Goal: Transaction & Acquisition: Purchase product/service

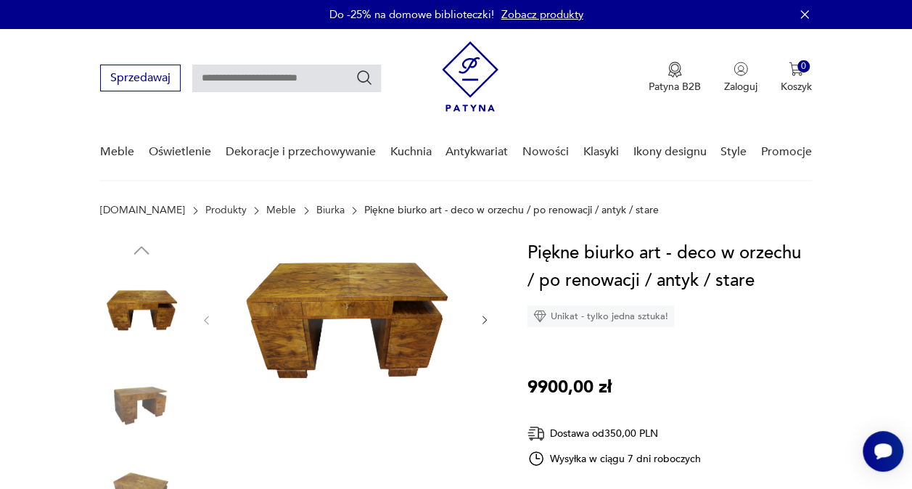
click at [328, 327] on img at bounding box center [345, 319] width 237 height 159
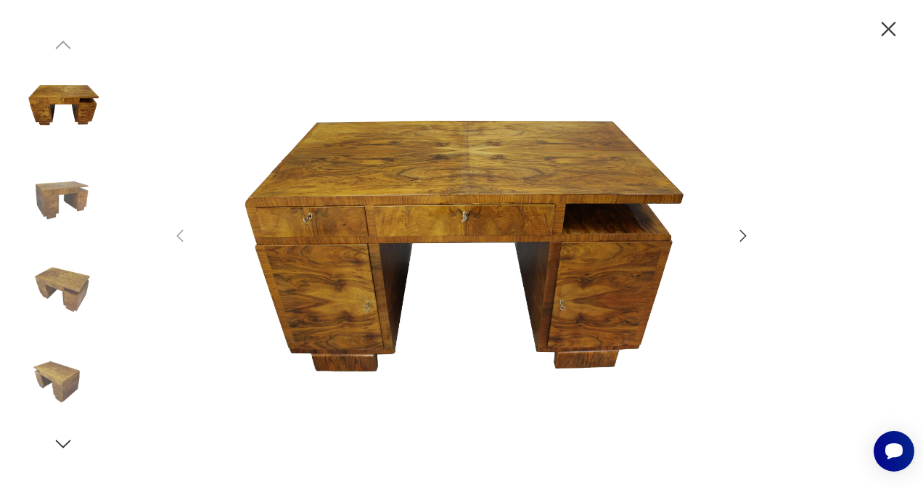
click at [734, 231] on div at bounding box center [461, 244] width 581 height 394
click at [742, 237] on icon "button" at bounding box center [743, 235] width 17 height 17
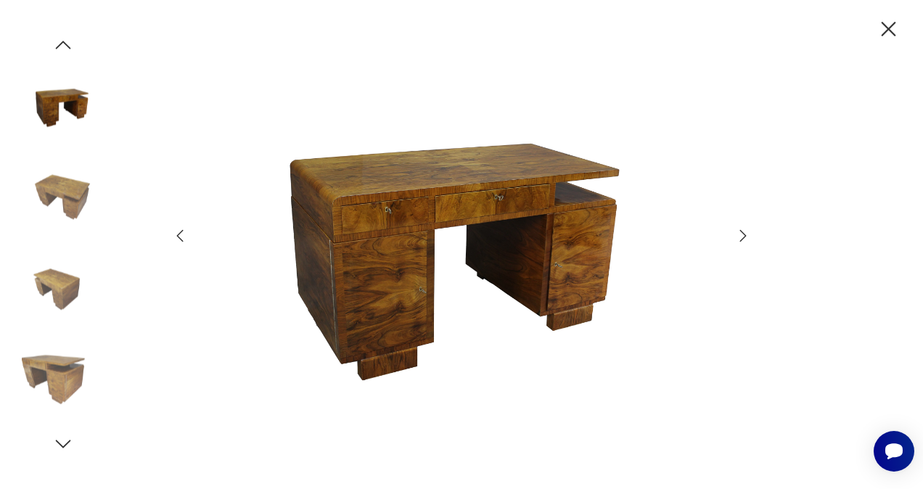
click at [742, 237] on icon "button" at bounding box center [743, 235] width 17 height 17
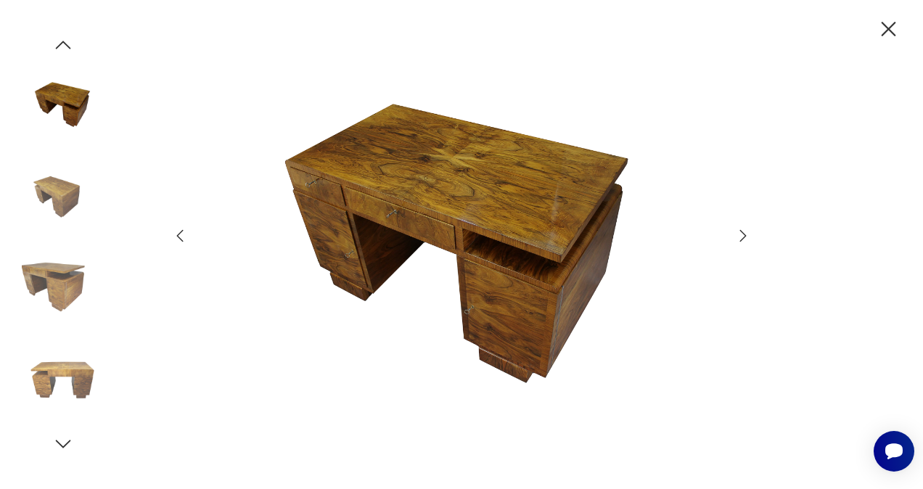
click at [742, 237] on icon "button" at bounding box center [743, 235] width 17 height 17
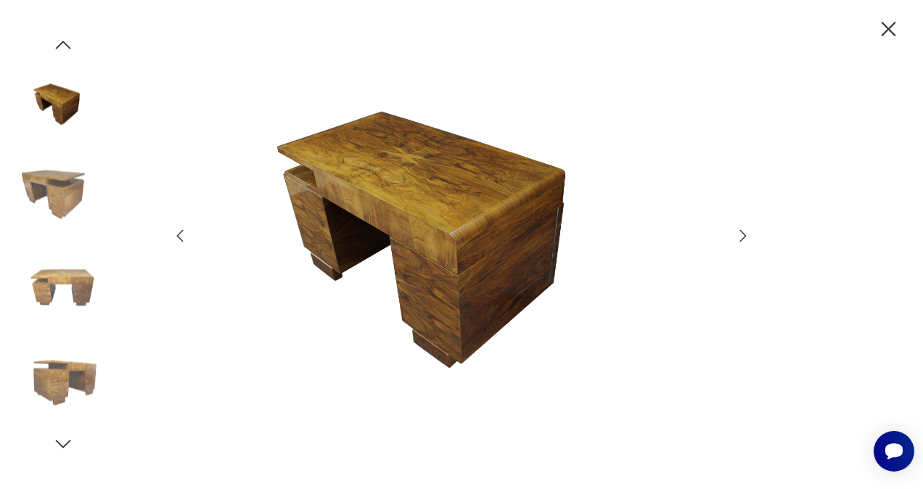
click at [742, 237] on icon "button" at bounding box center [743, 235] width 17 height 17
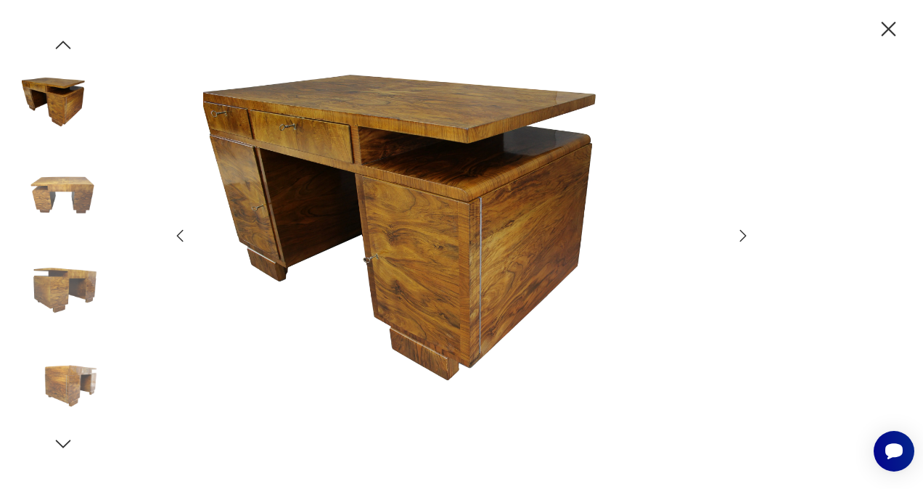
click at [742, 237] on icon "button" at bounding box center [743, 235] width 17 height 17
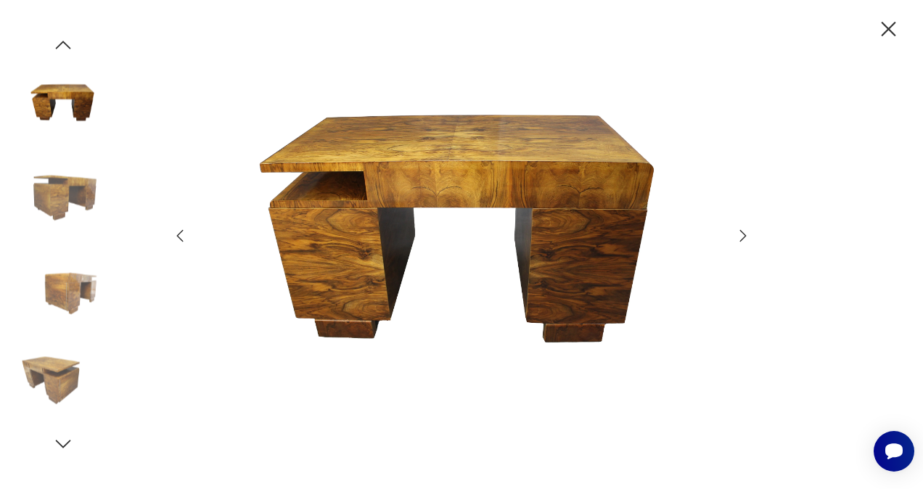
click at [742, 237] on icon "button" at bounding box center [743, 235] width 17 height 17
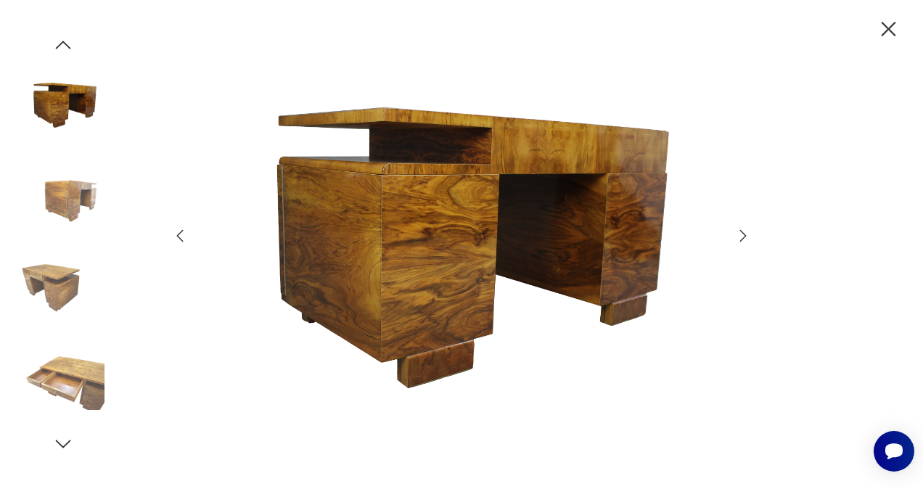
click at [742, 237] on icon "button" at bounding box center [743, 235] width 17 height 17
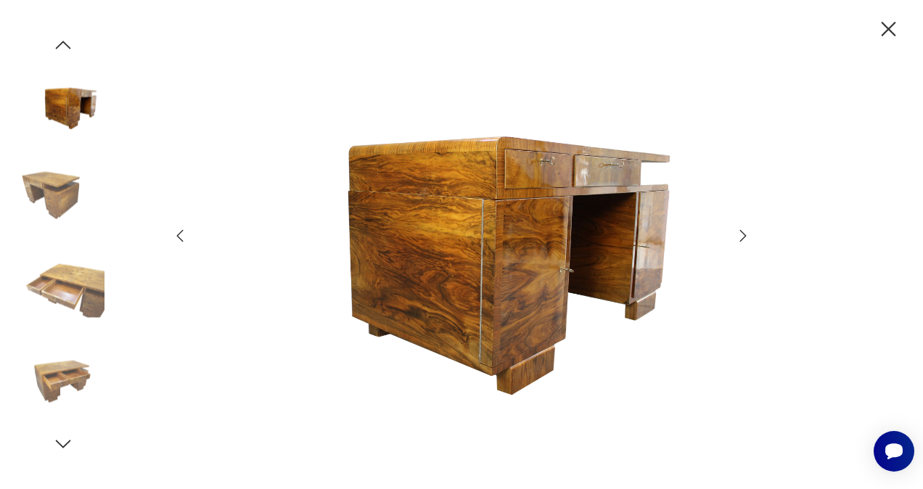
click at [742, 237] on icon "button" at bounding box center [743, 235] width 17 height 17
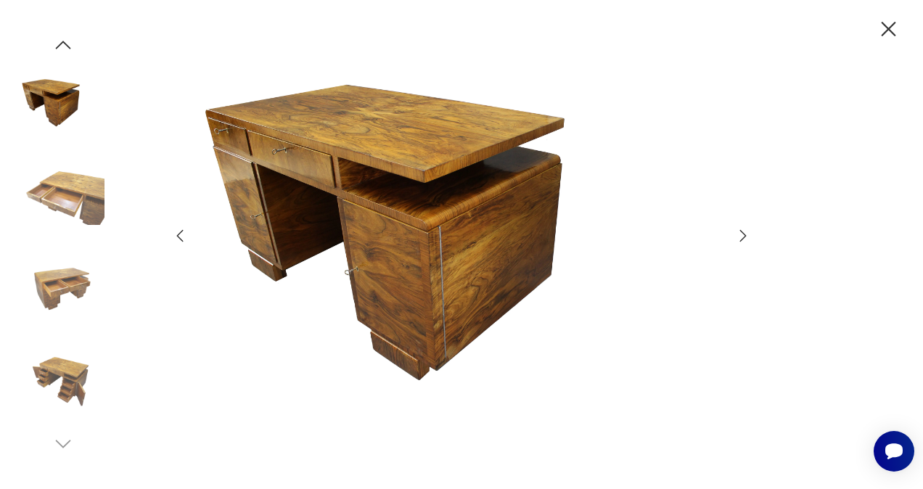
click at [742, 237] on icon "button" at bounding box center [743, 235] width 17 height 17
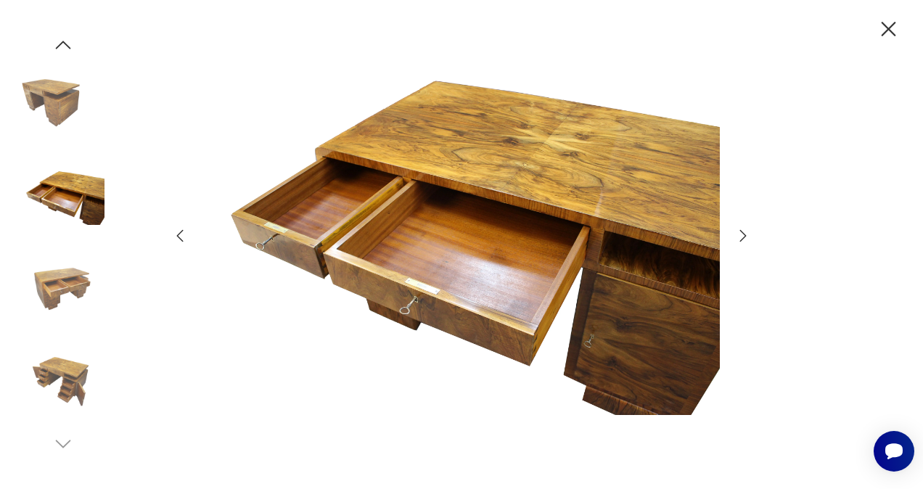
click at [742, 237] on icon "button" at bounding box center [743, 235] width 17 height 17
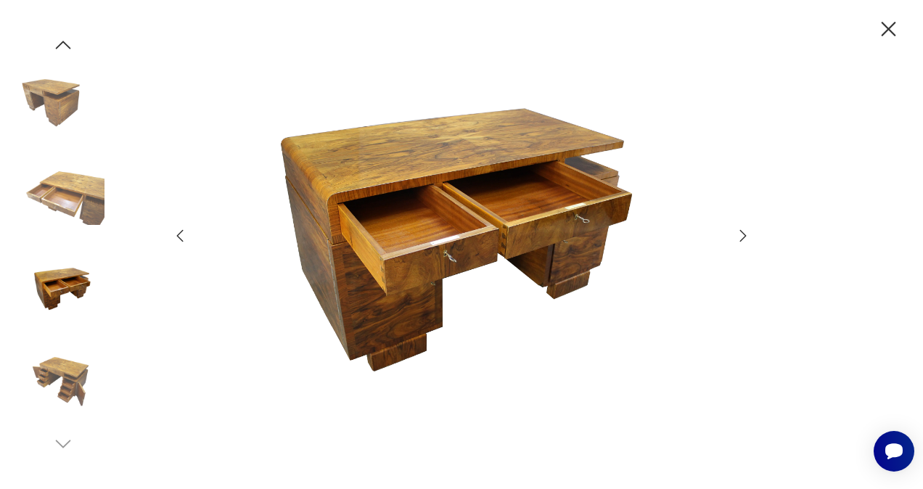
click at [742, 237] on icon "button" at bounding box center [743, 235] width 17 height 17
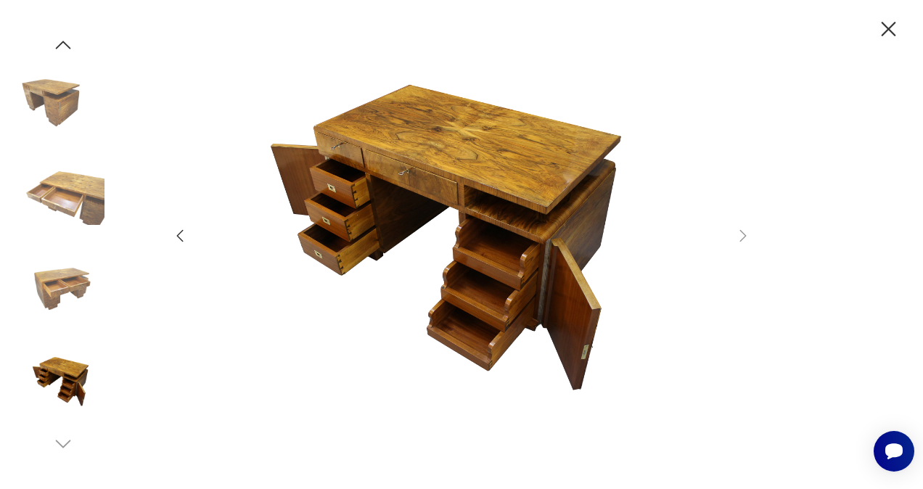
click at [890, 28] on icon "button" at bounding box center [889, 29] width 15 height 15
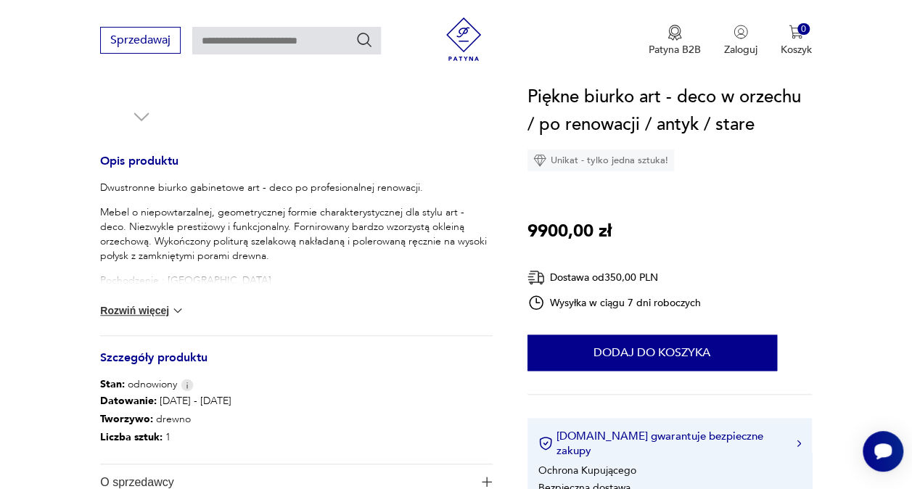
scroll to position [552, 0]
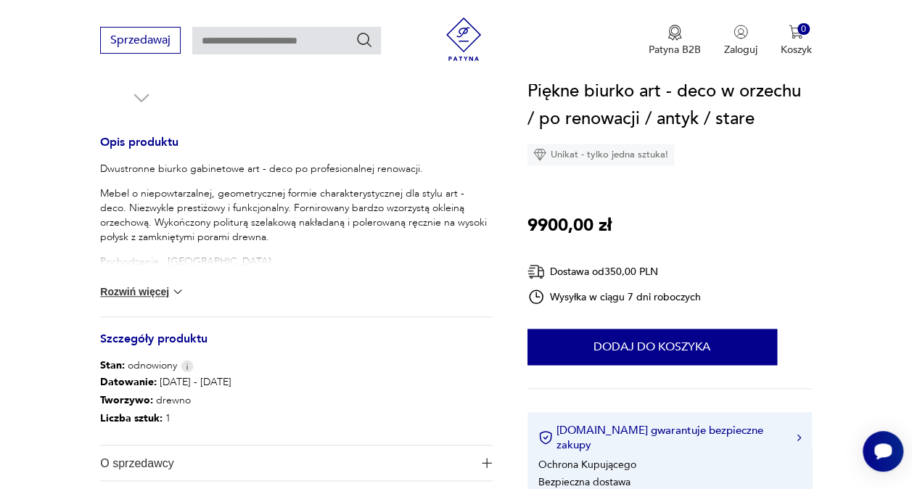
click at [171, 295] on img at bounding box center [178, 292] width 15 height 15
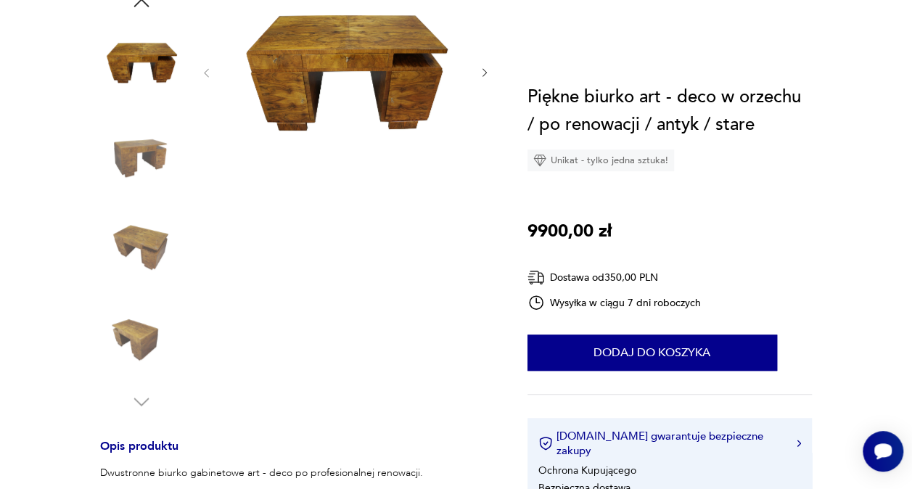
scroll to position [0, 0]
